Goal: Information Seeking & Learning: Find specific page/section

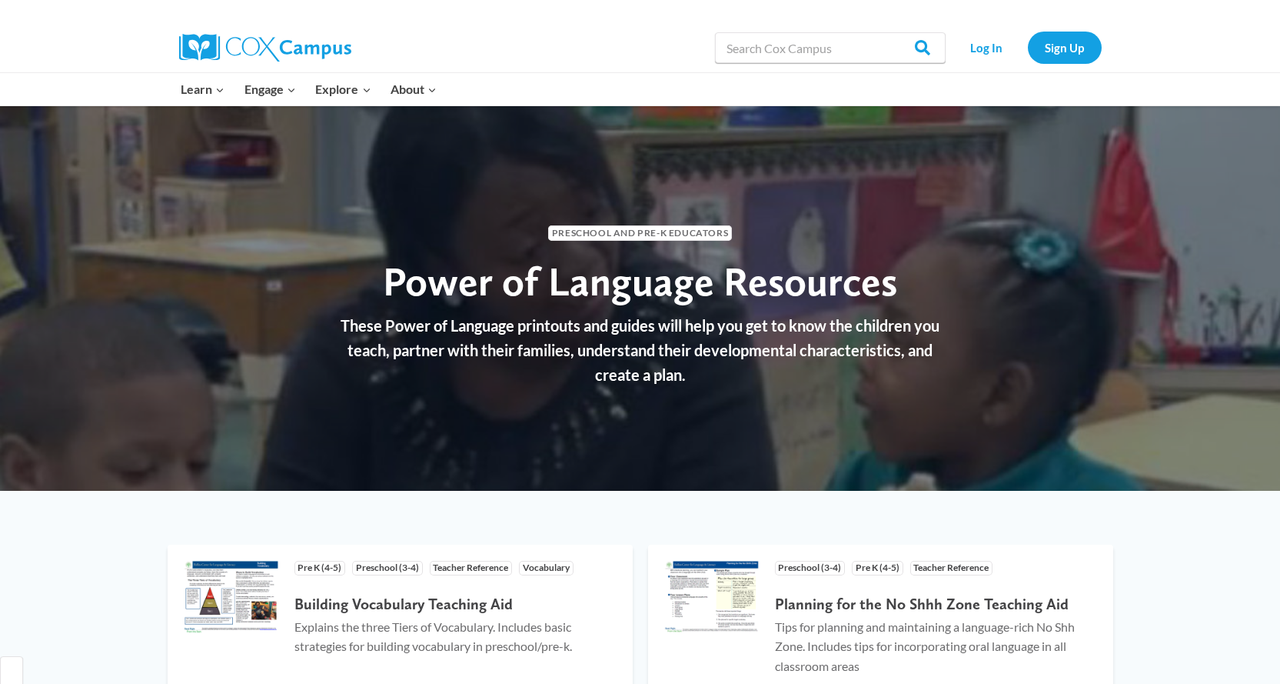
select select "English"
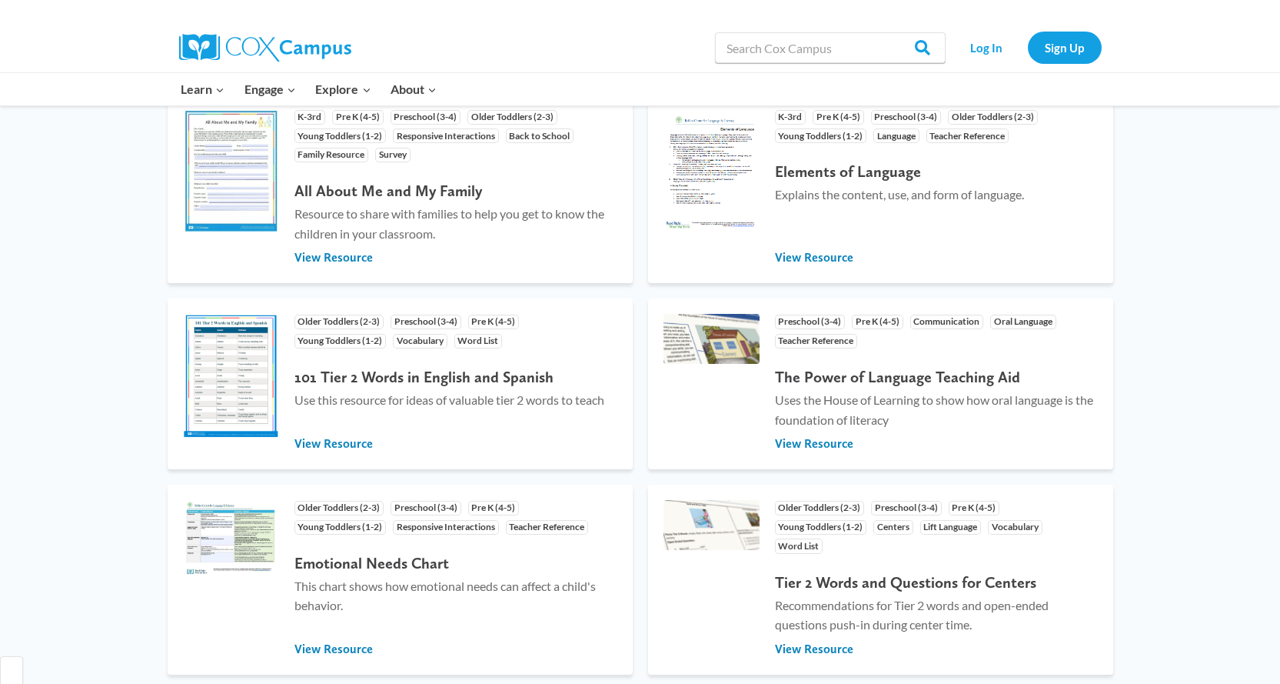
scroll to position [1077, 0]
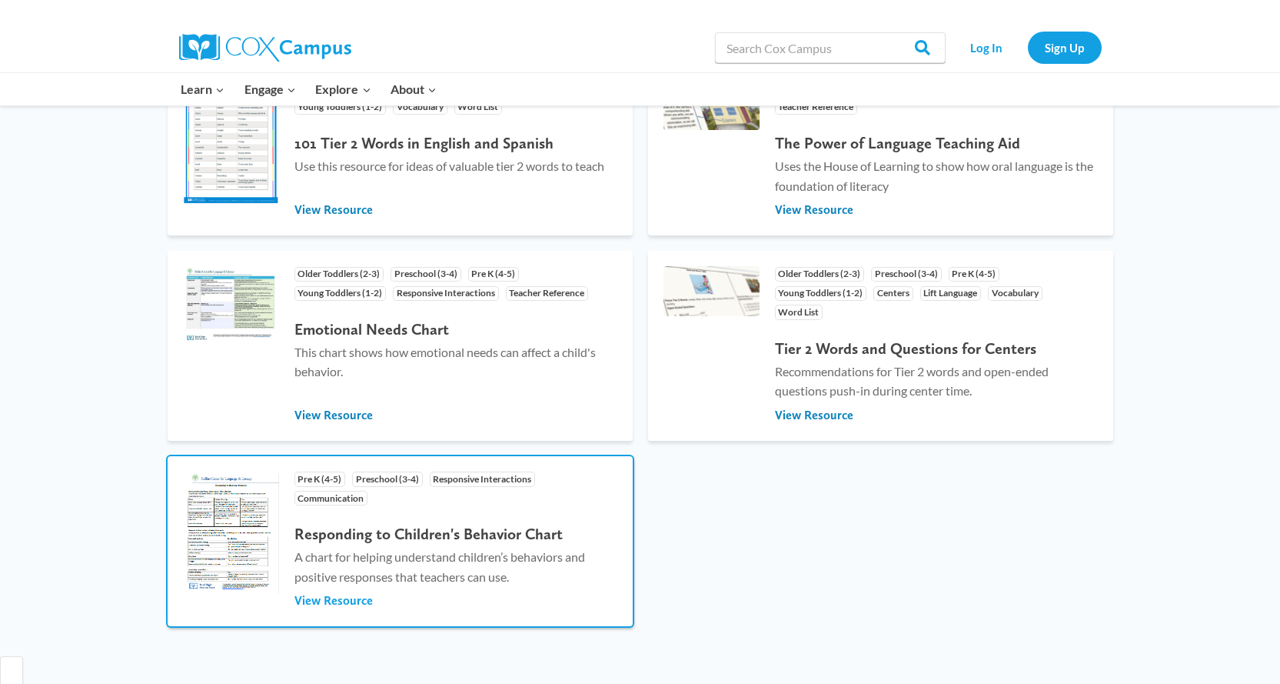
click at [316, 593] on span "View Resource" at bounding box center [334, 600] width 78 height 17
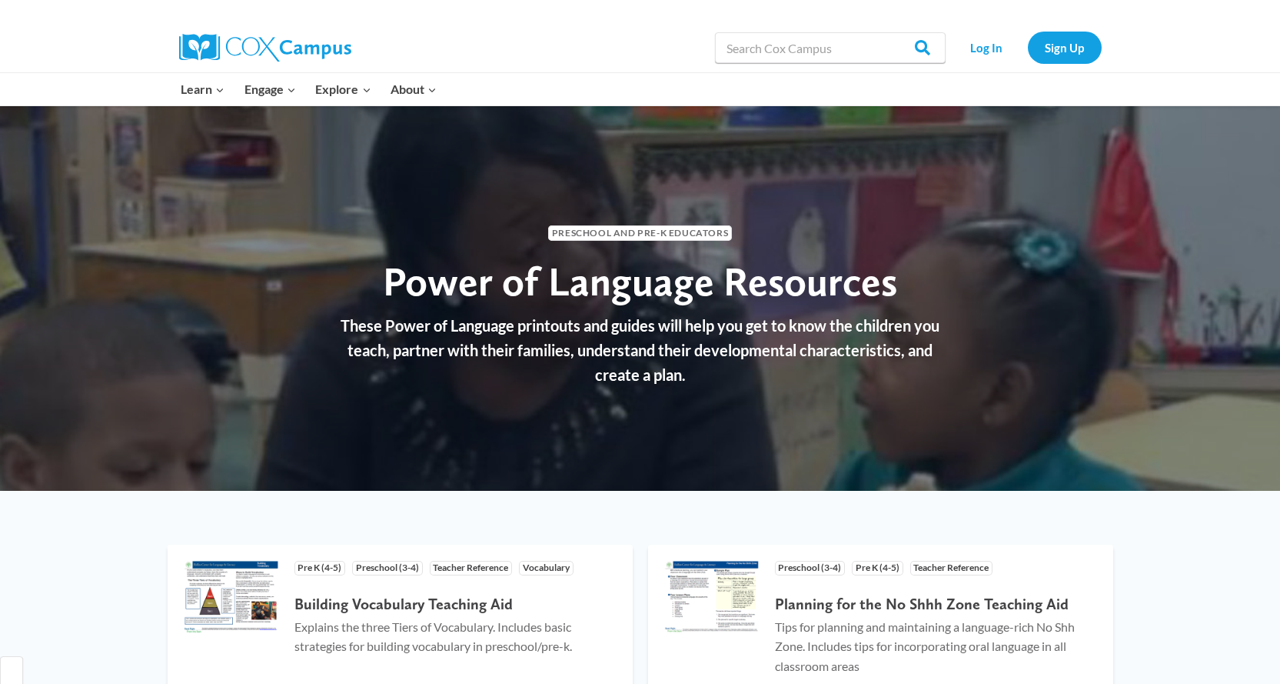
select select "English"
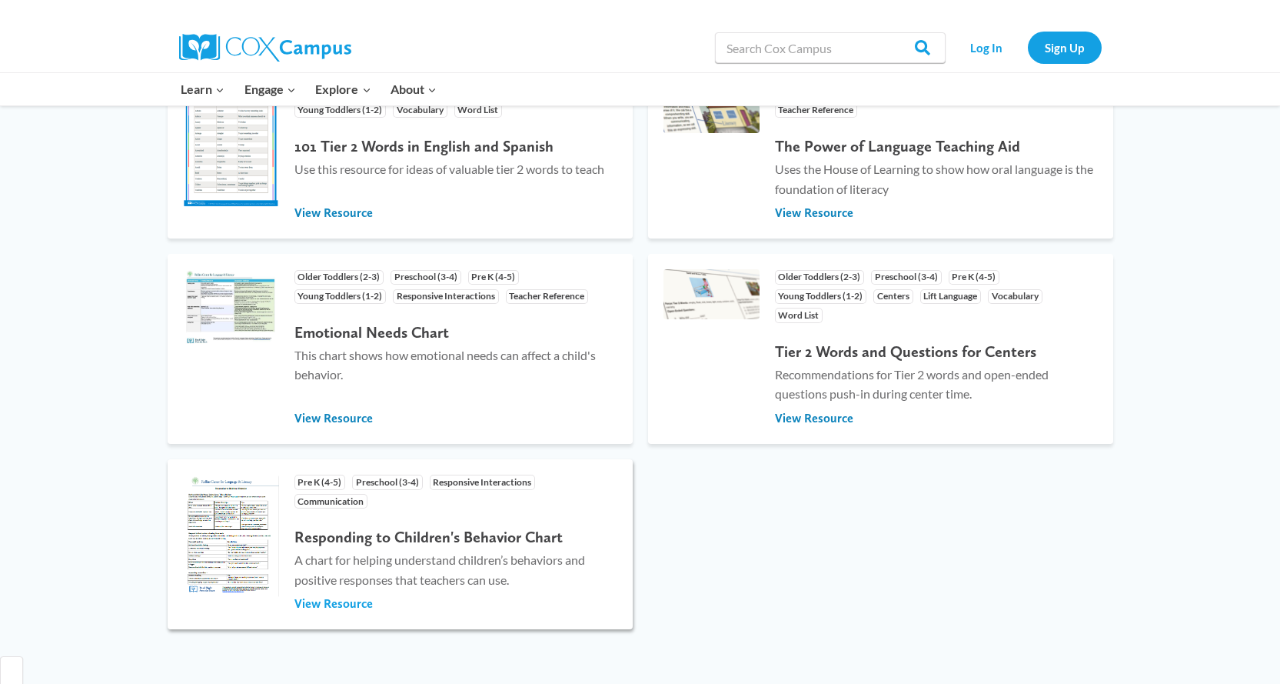
scroll to position [1077, 0]
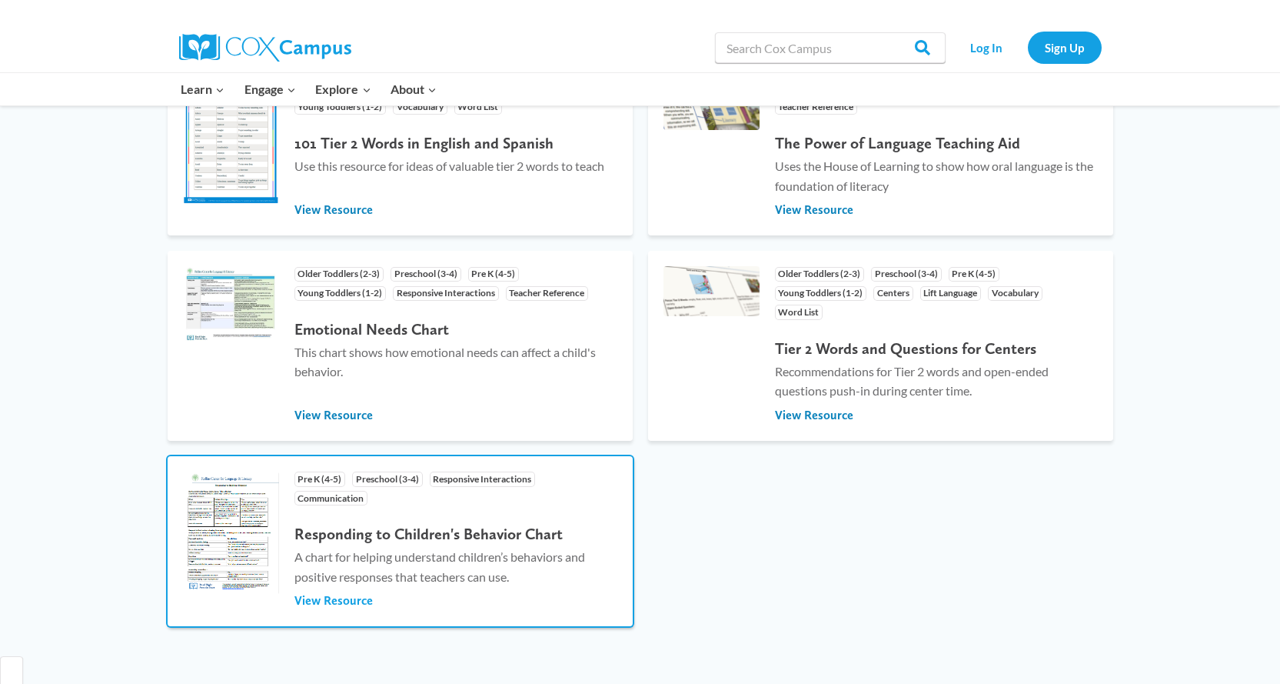
click at [318, 600] on span "View Resource" at bounding box center [334, 600] width 78 height 17
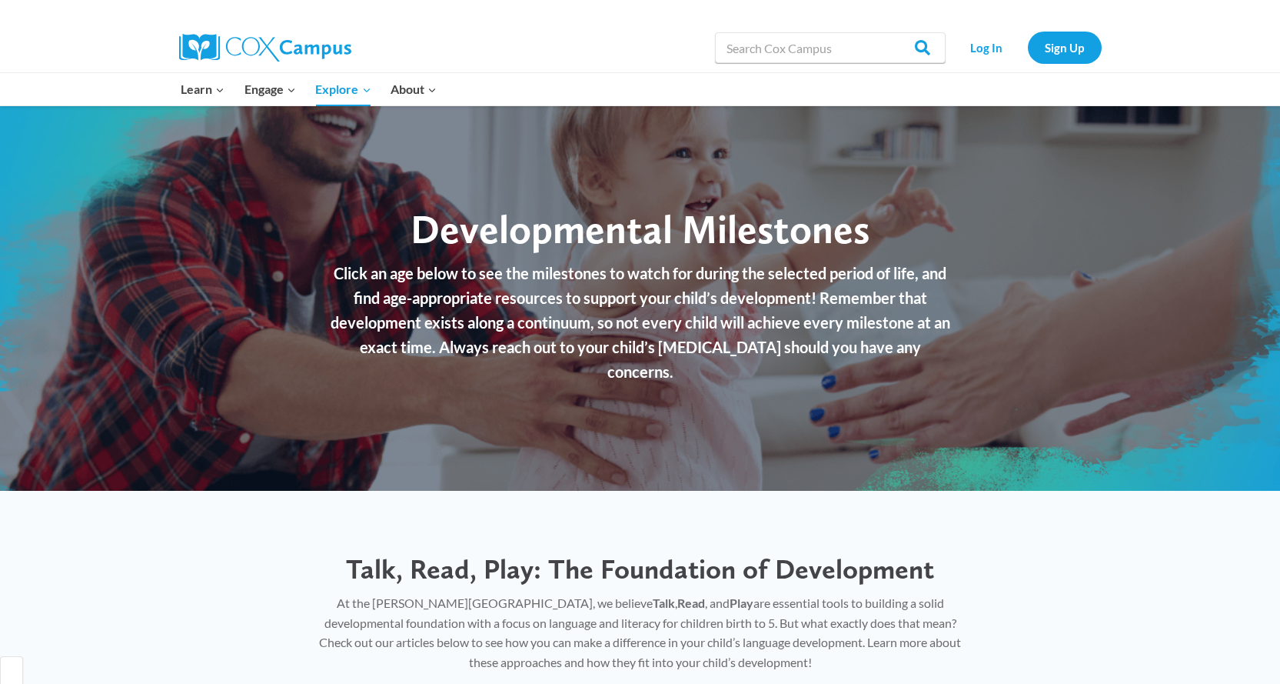
select select "English"
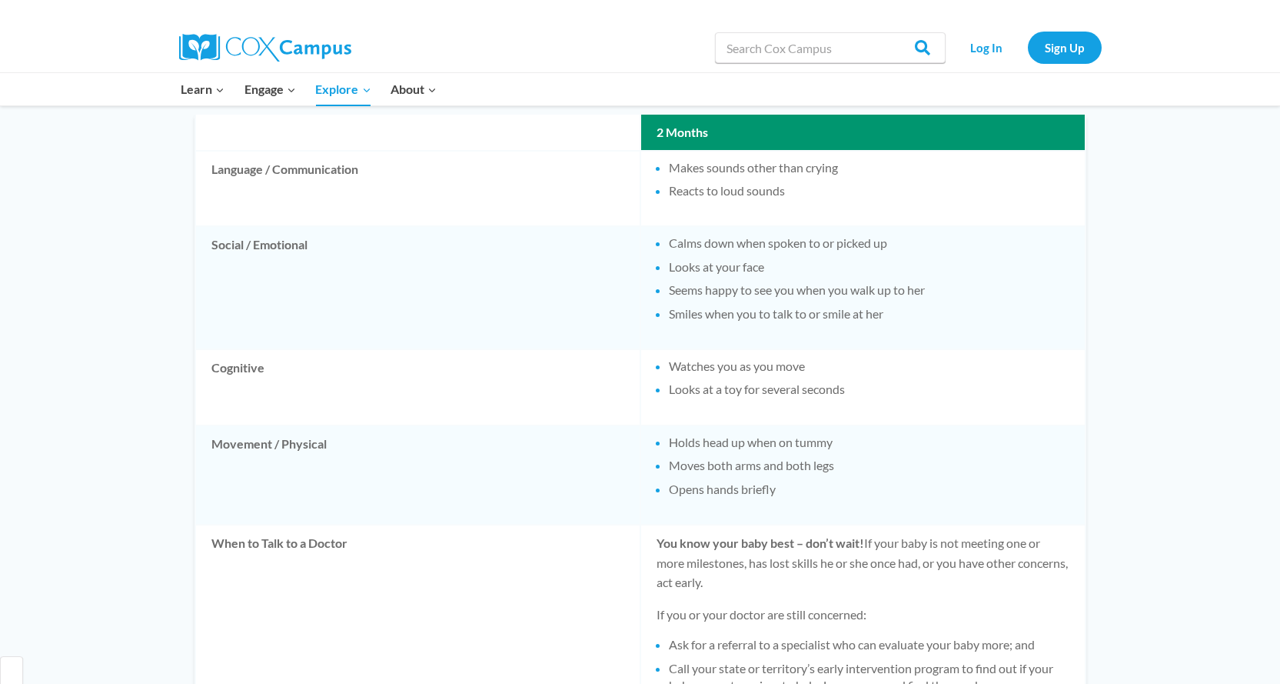
scroll to position [846, 0]
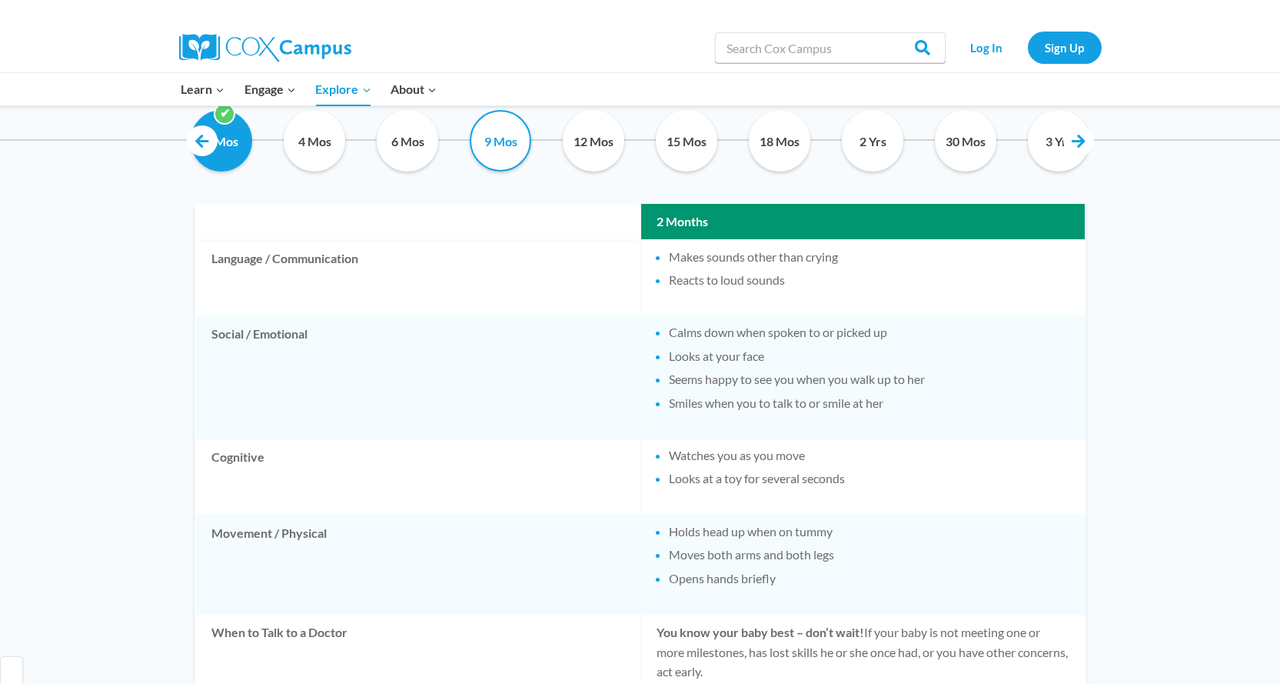
click at [511, 138] on input "9 Mos" at bounding box center [501, 141] width 70 height 62
checkbox input "true"
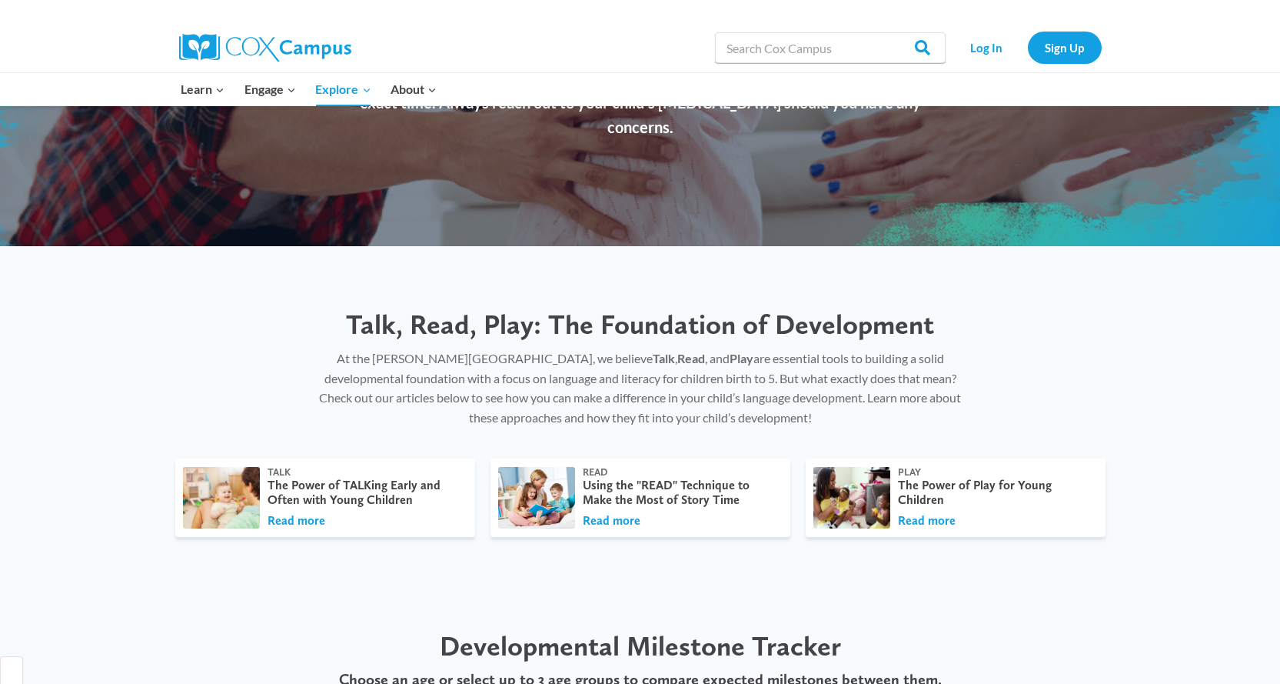
scroll to position [0, 0]
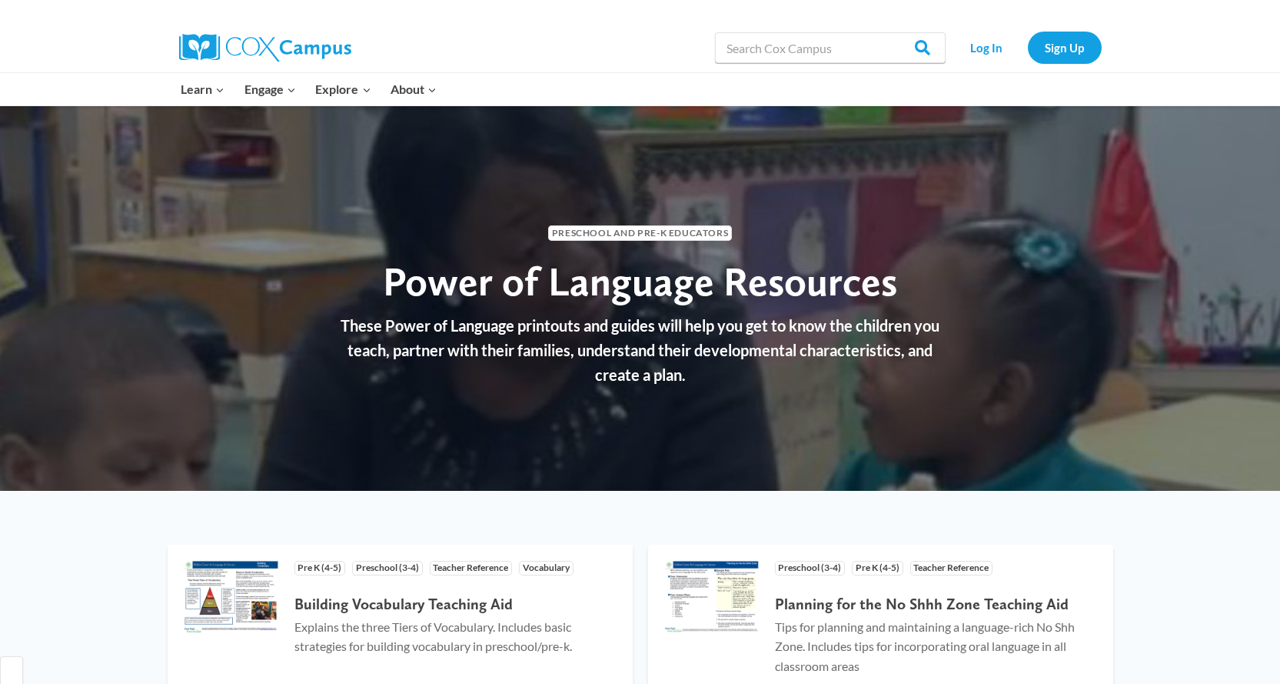
select select "English"
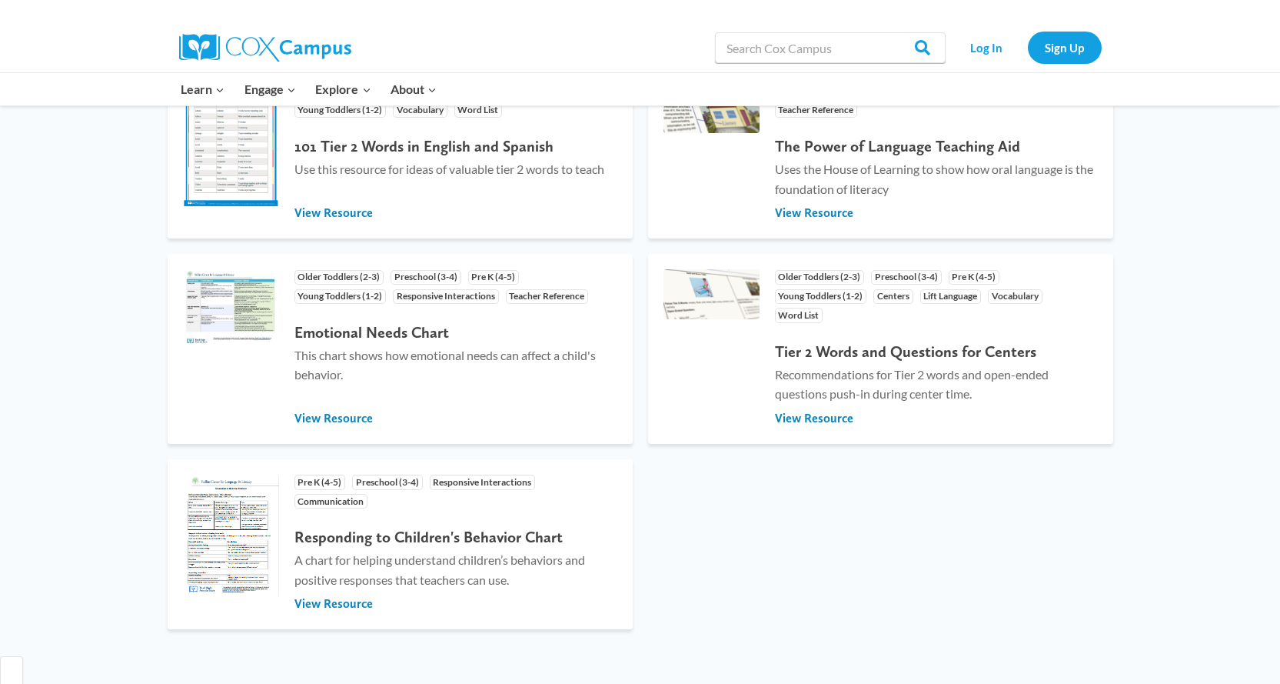
scroll to position [1077, 0]
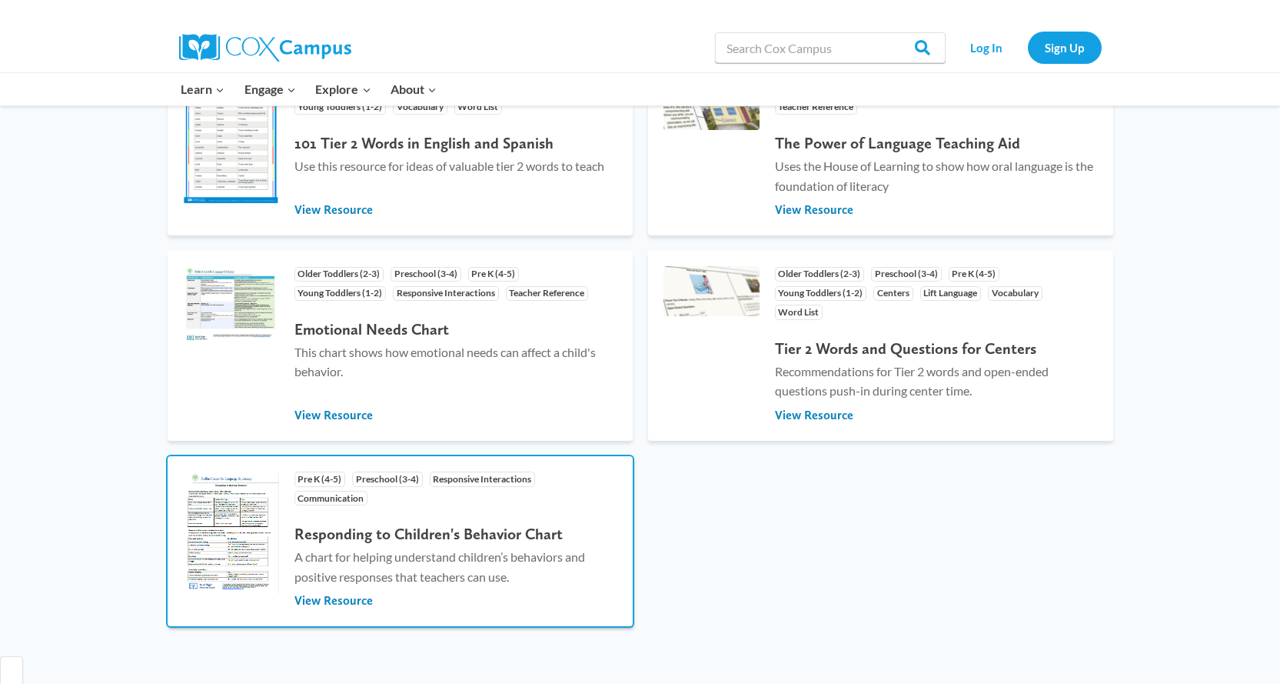
click at [194, 518] on img at bounding box center [231, 532] width 96 height 123
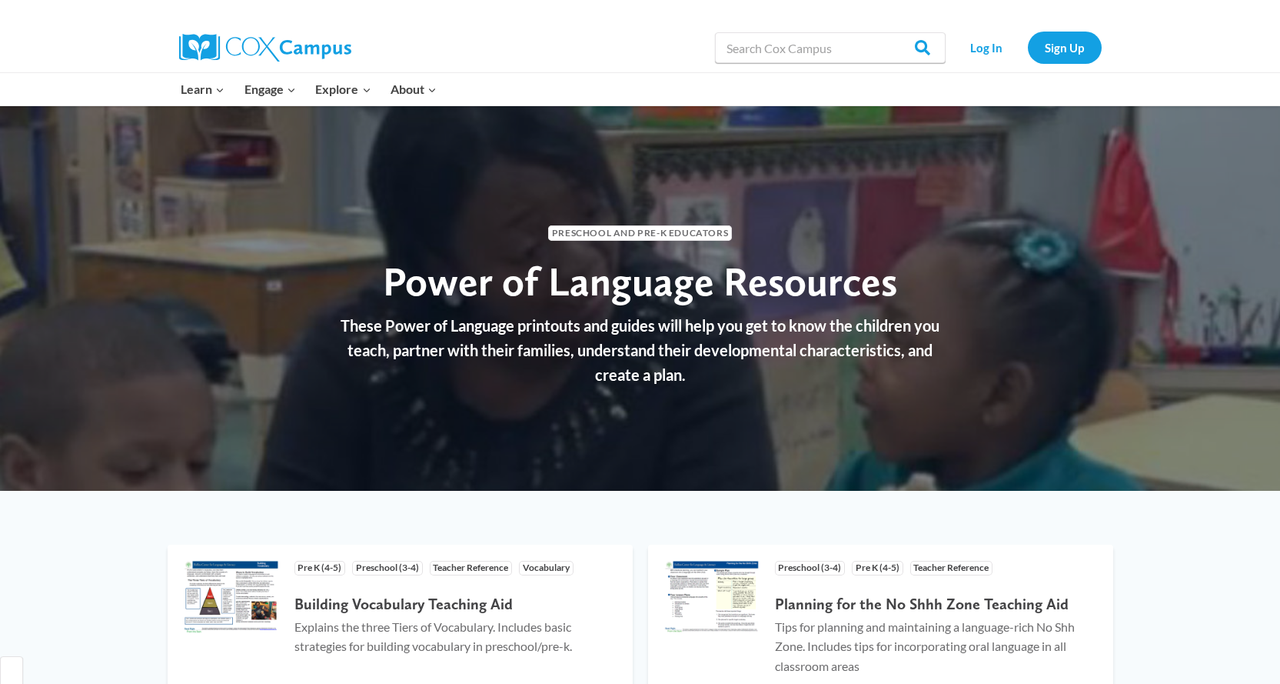
select select "English"
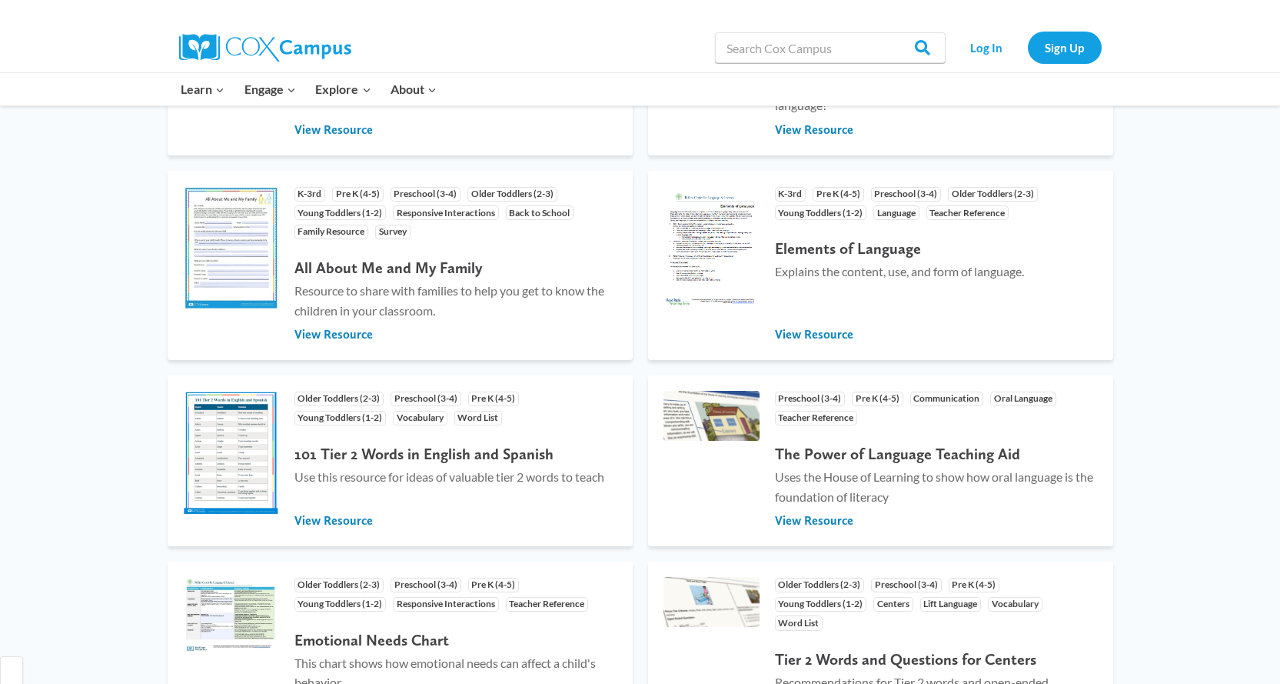
scroll to position [765, 0]
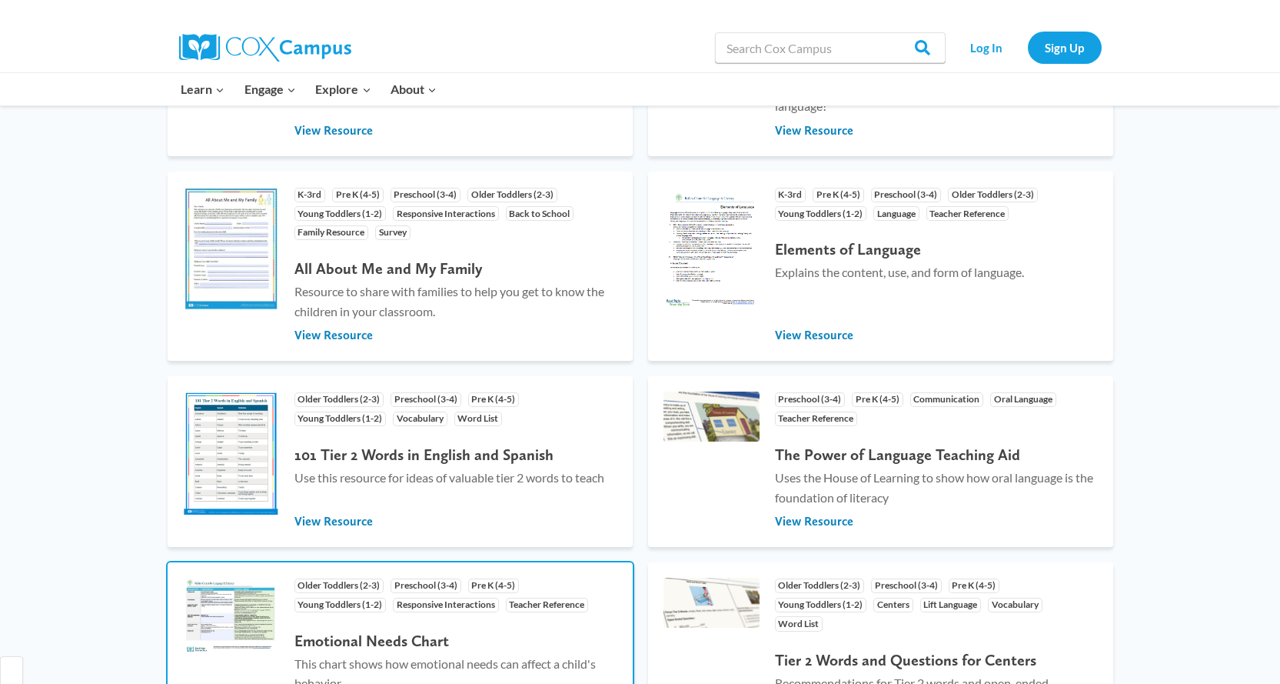
click at [217, 618] on img at bounding box center [231, 614] width 96 height 75
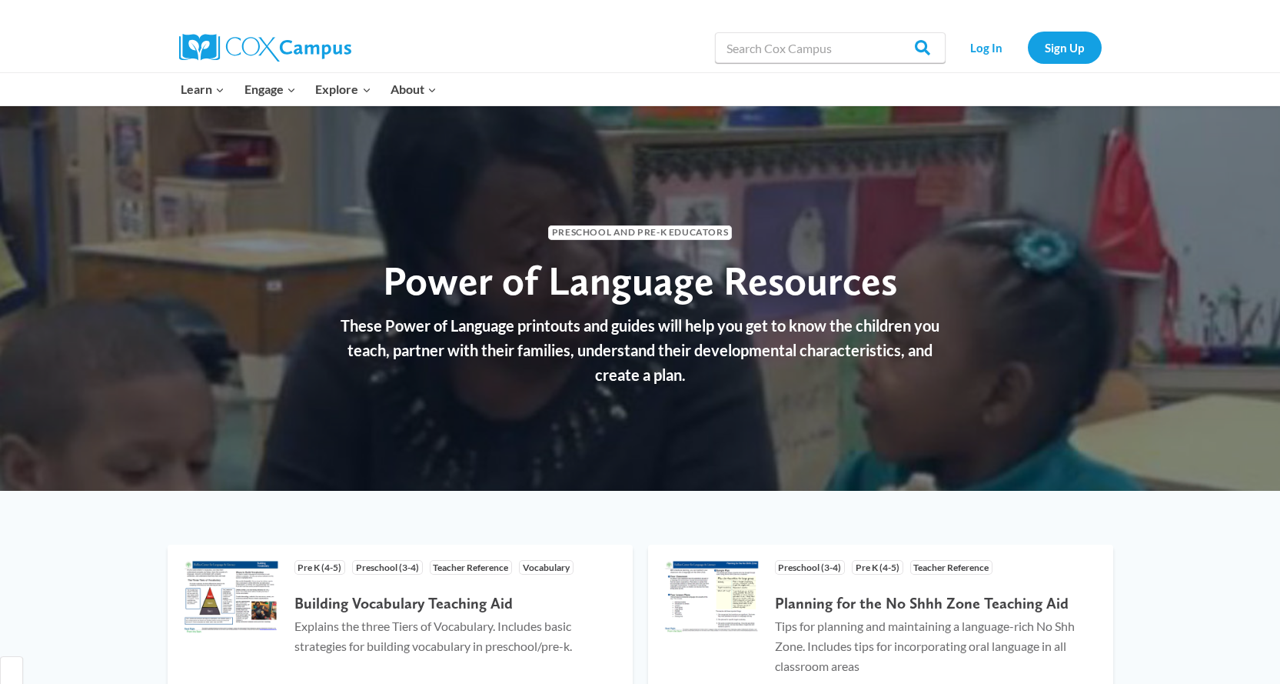
select select "English"
click at [764, 52] on input "Search in [URL][DOMAIN_NAME]" at bounding box center [830, 47] width 231 height 31
type input "spanish articulation"
click at [886, 32] on input "Search" at bounding box center [916, 47] width 60 height 31
